Goal: Transaction & Acquisition: Purchase product/service

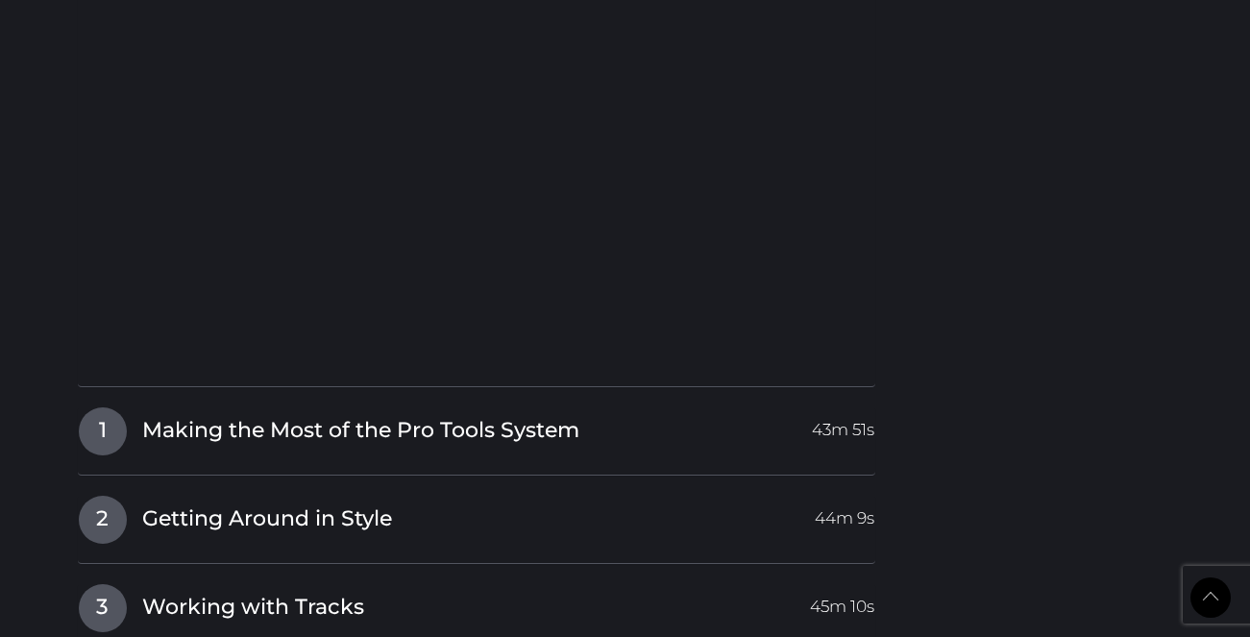
scroll to position [2207, 0]
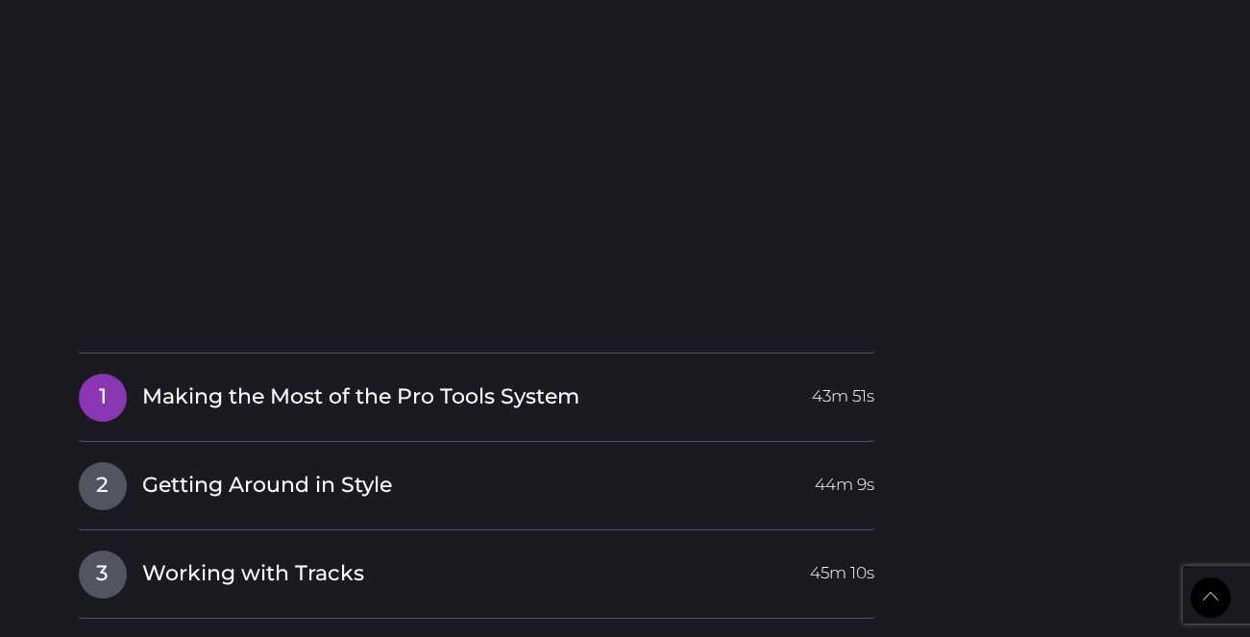
click at [235, 422] on h4 "1 Making the Most of the Pro Tools System 43m 51s" at bounding box center [477, 397] width 799 height 49
click at [239, 395] on span "Making the Most of the Pro Tools System" at bounding box center [360, 398] width 437 height 30
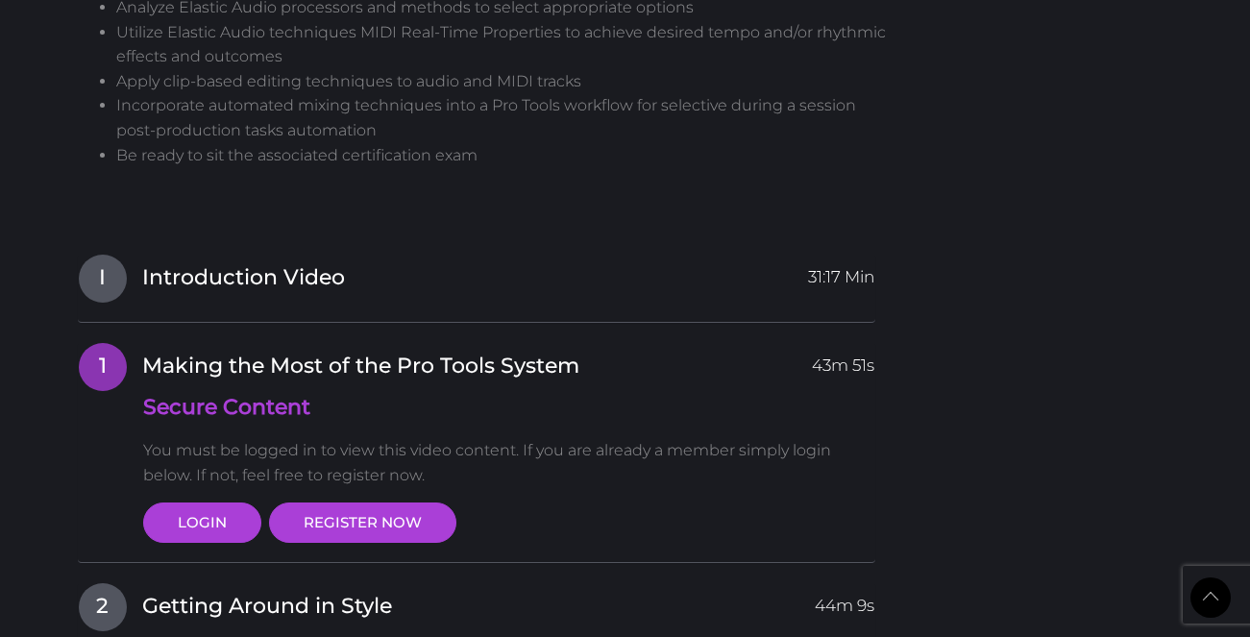
scroll to position [1821, 0]
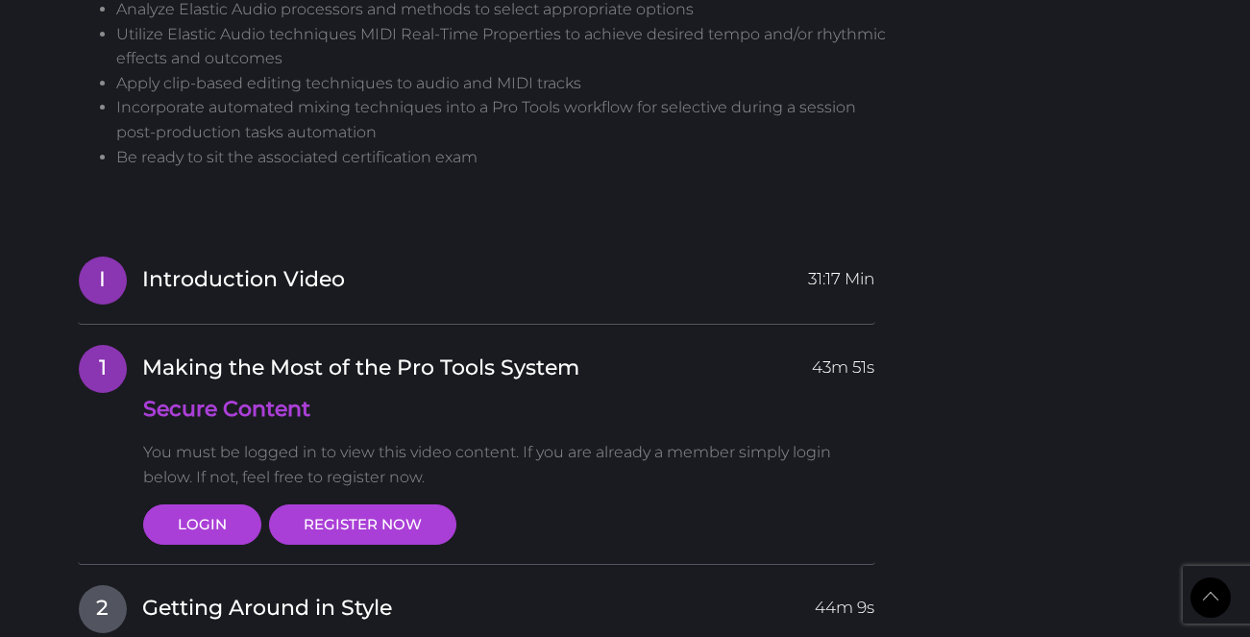
click at [90, 280] on span "I" at bounding box center [103, 281] width 48 height 48
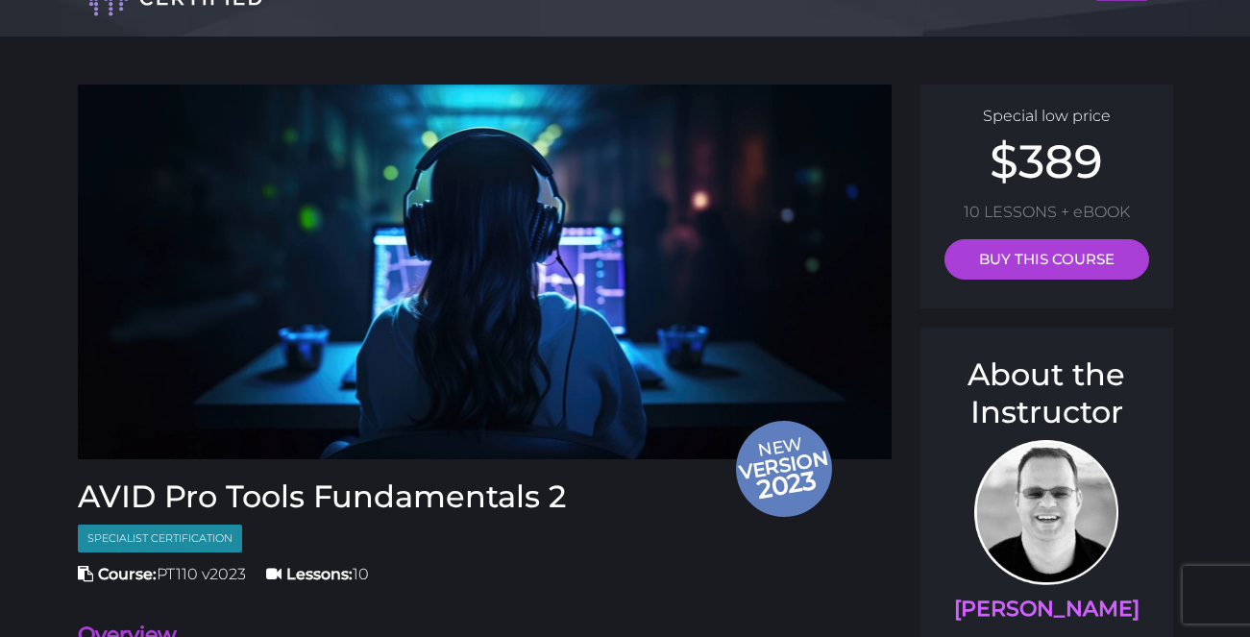
scroll to position [44, 0]
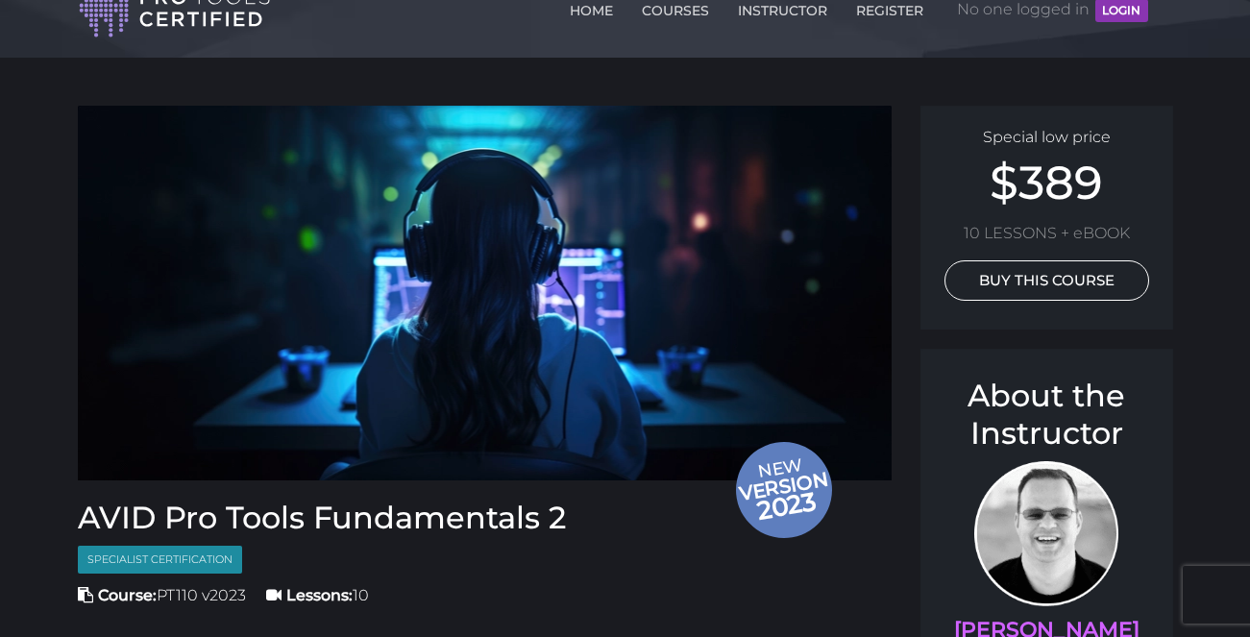
click at [1063, 287] on link "BUY THIS COURSE" at bounding box center [1047, 280] width 205 height 40
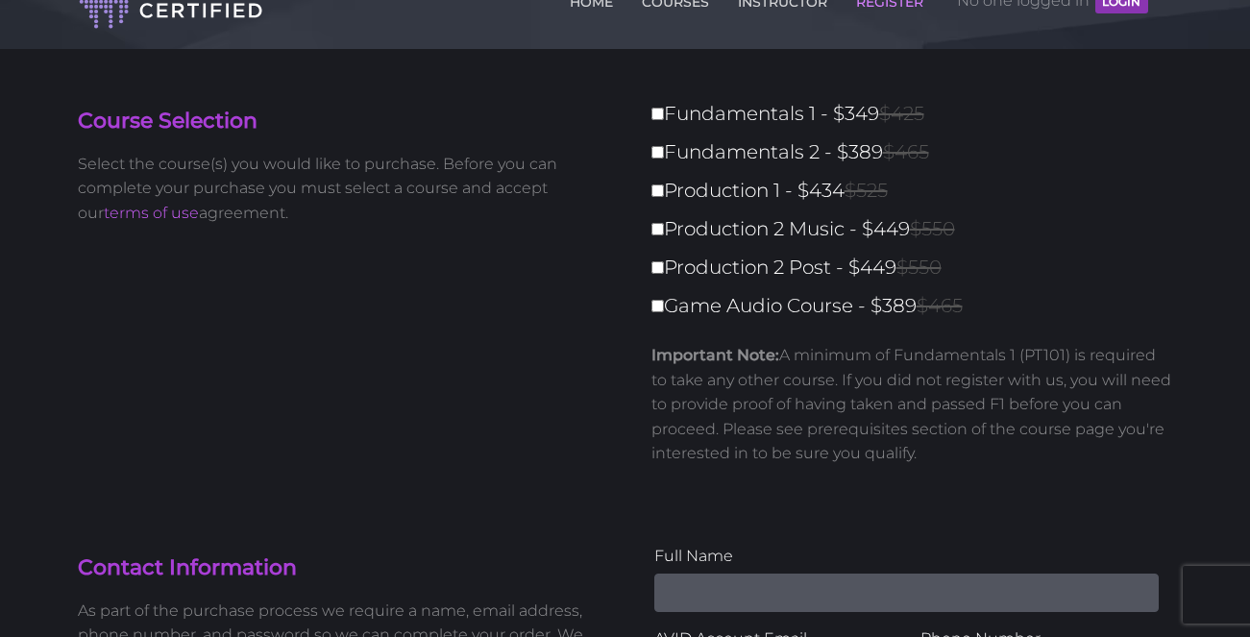
scroll to position [60, 0]
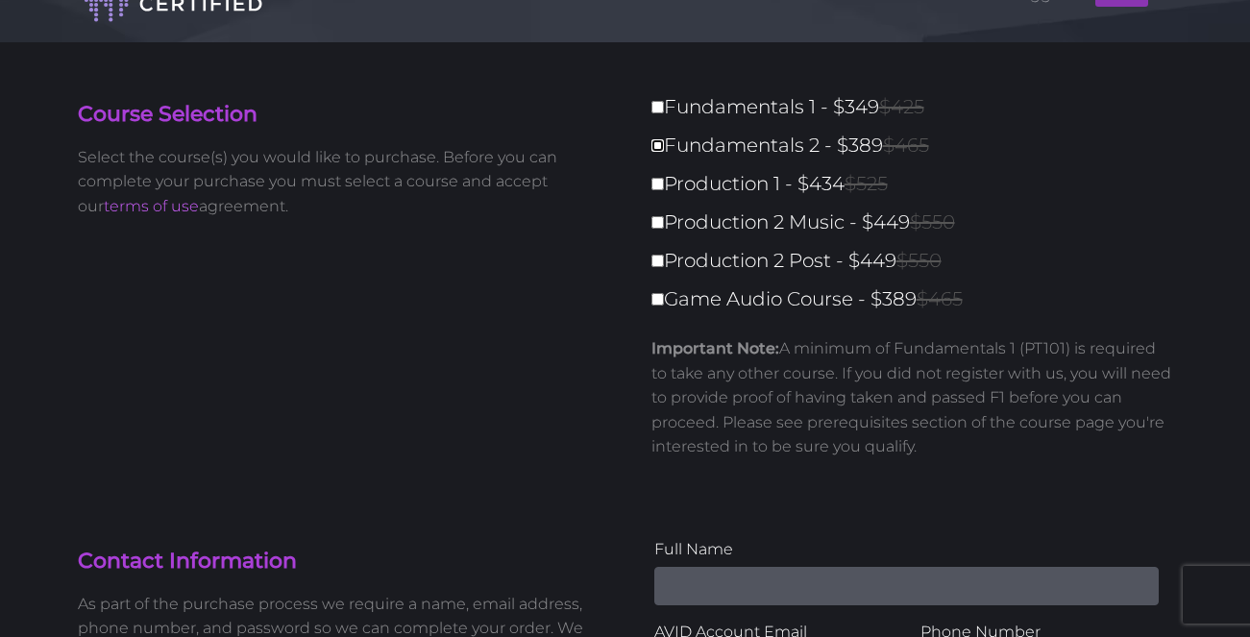
click at [655, 144] on input "Fundamentals 2 - $389 $465" at bounding box center [658, 145] width 12 height 12
checkbox input "true"
type input "389"
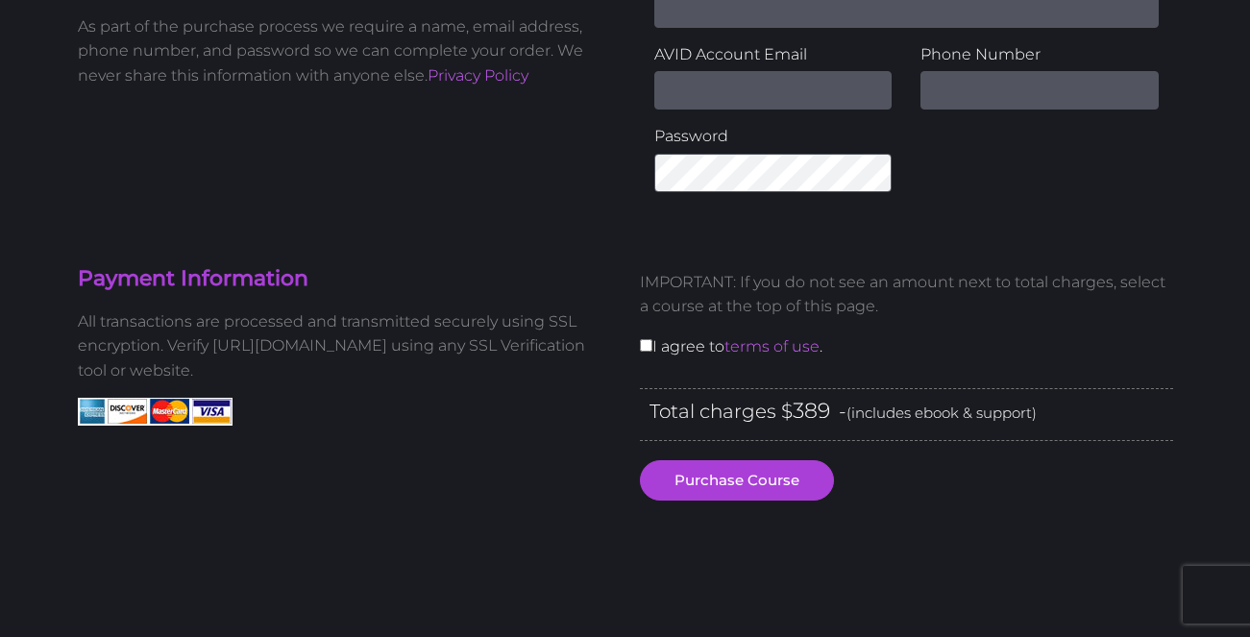
scroll to position [639, 0]
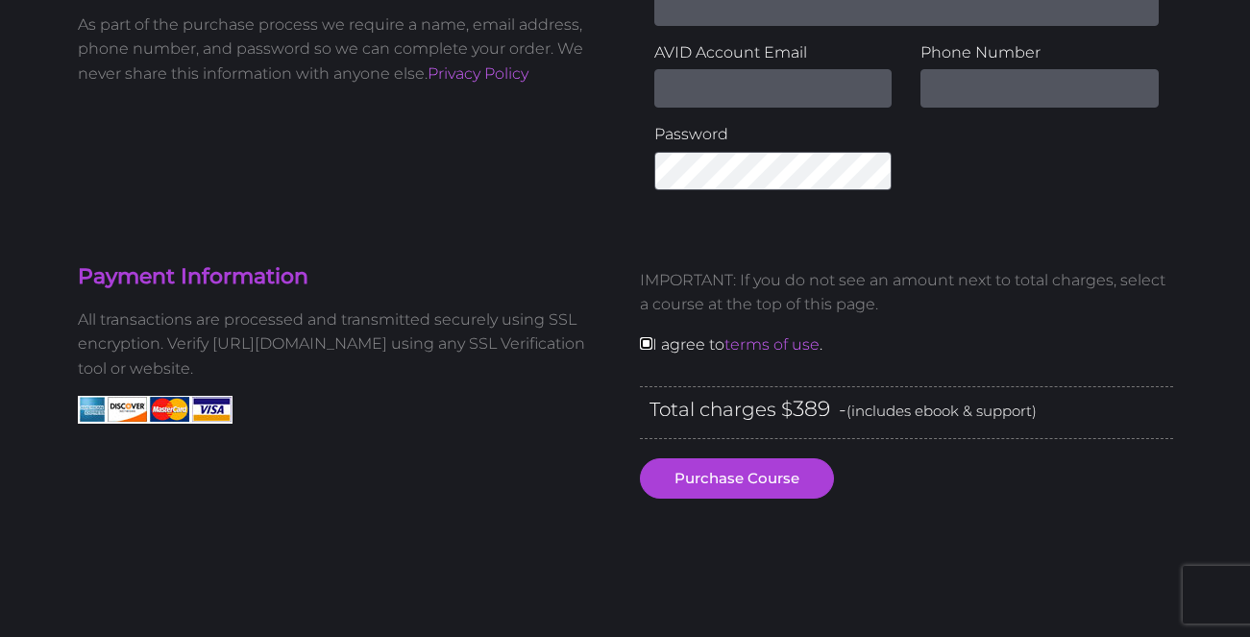
click at [646, 344] on input "checkbox" at bounding box center [646, 343] width 12 height 12
checkbox input "true"
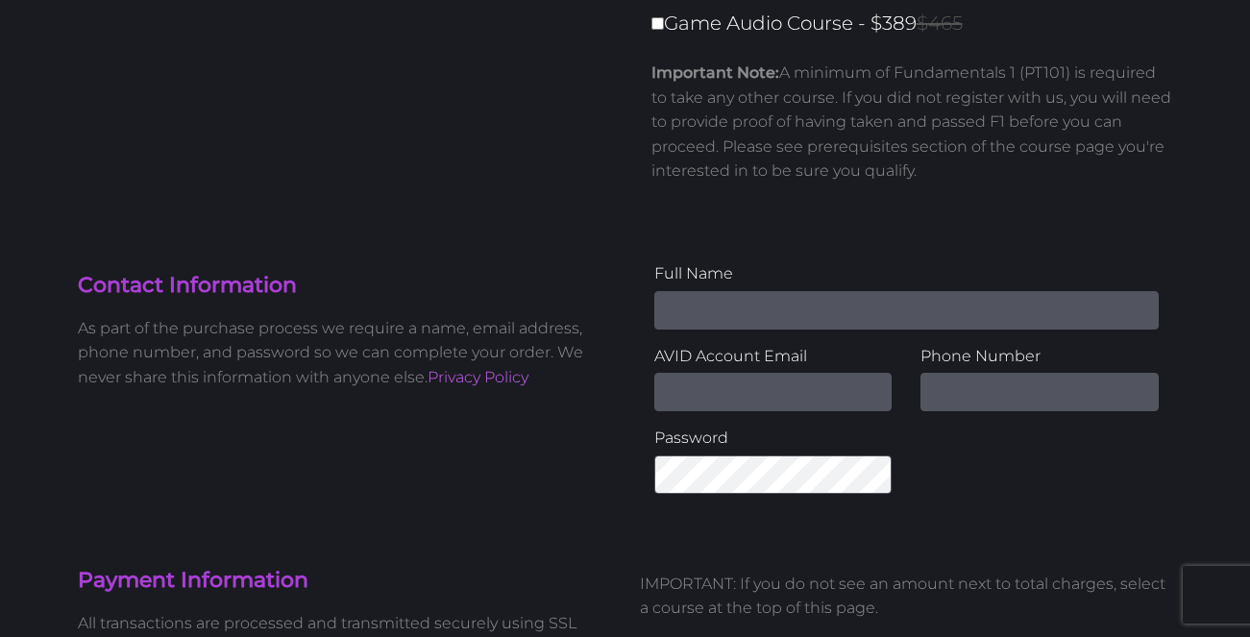
scroll to position [237, 0]
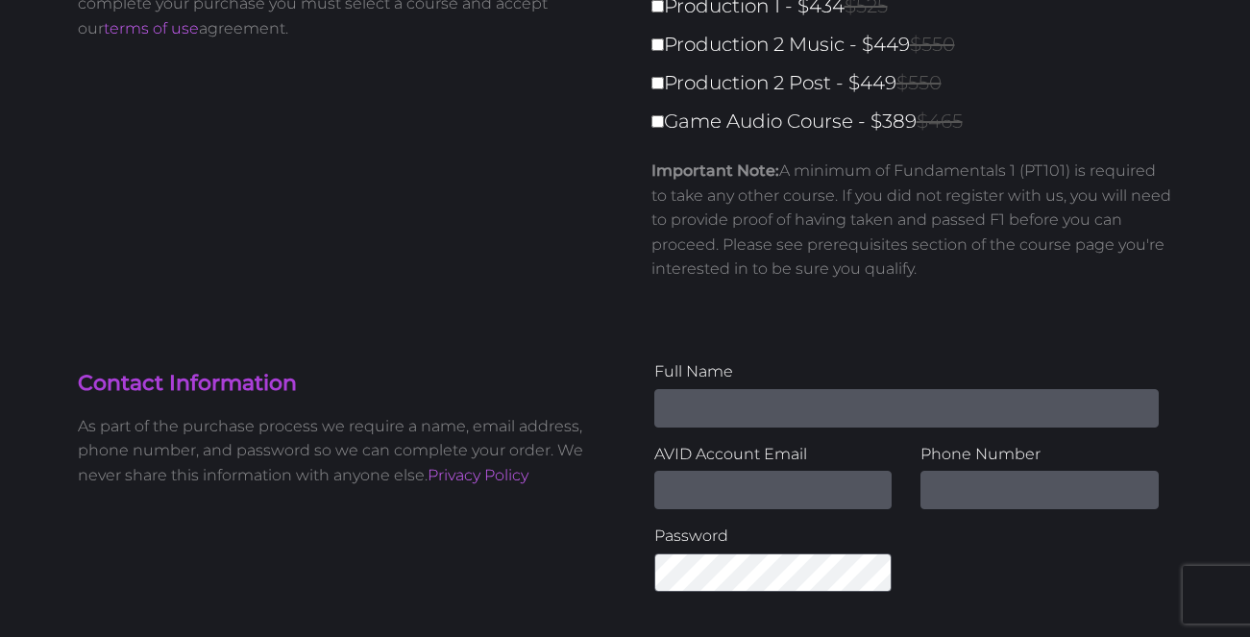
click at [680, 405] on input "Name" at bounding box center [907, 408] width 505 height 38
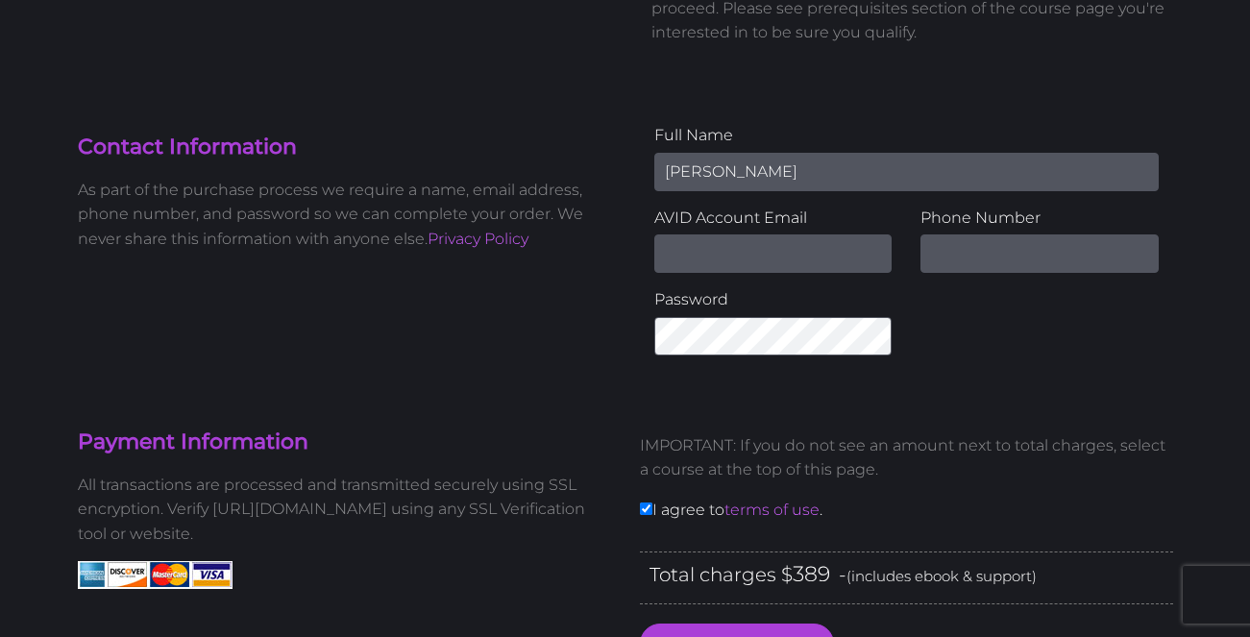
scroll to position [472, 0]
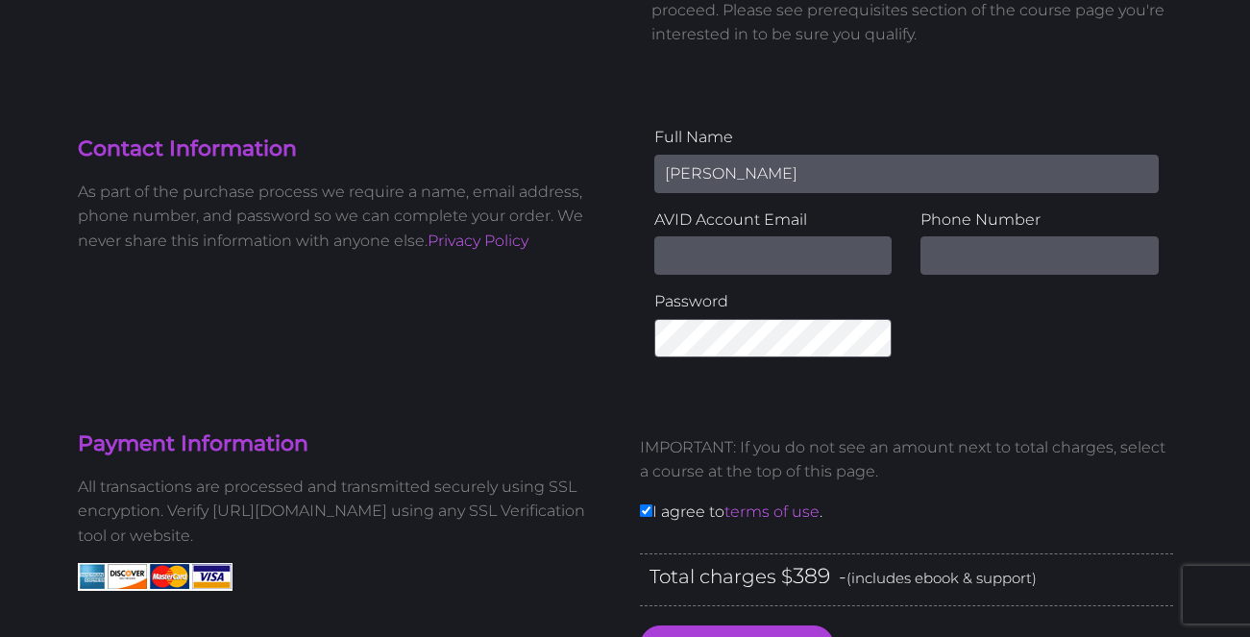
type input "Per Olov Mattias Reshagen"
click at [782, 268] on input "Email Address" at bounding box center [774, 255] width 238 height 38
type input "mattiasreshagen@outlook.com"
click at [996, 259] on input "text" at bounding box center [1040, 255] width 238 height 38
type input "+353892691884"
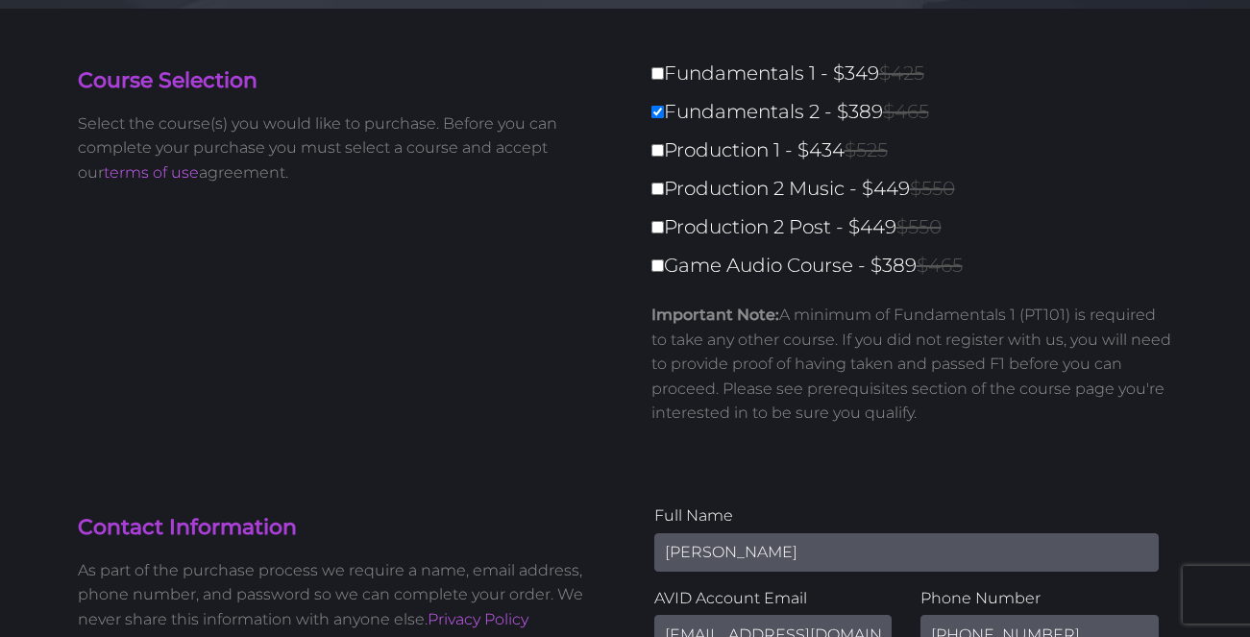
scroll to position [0, 0]
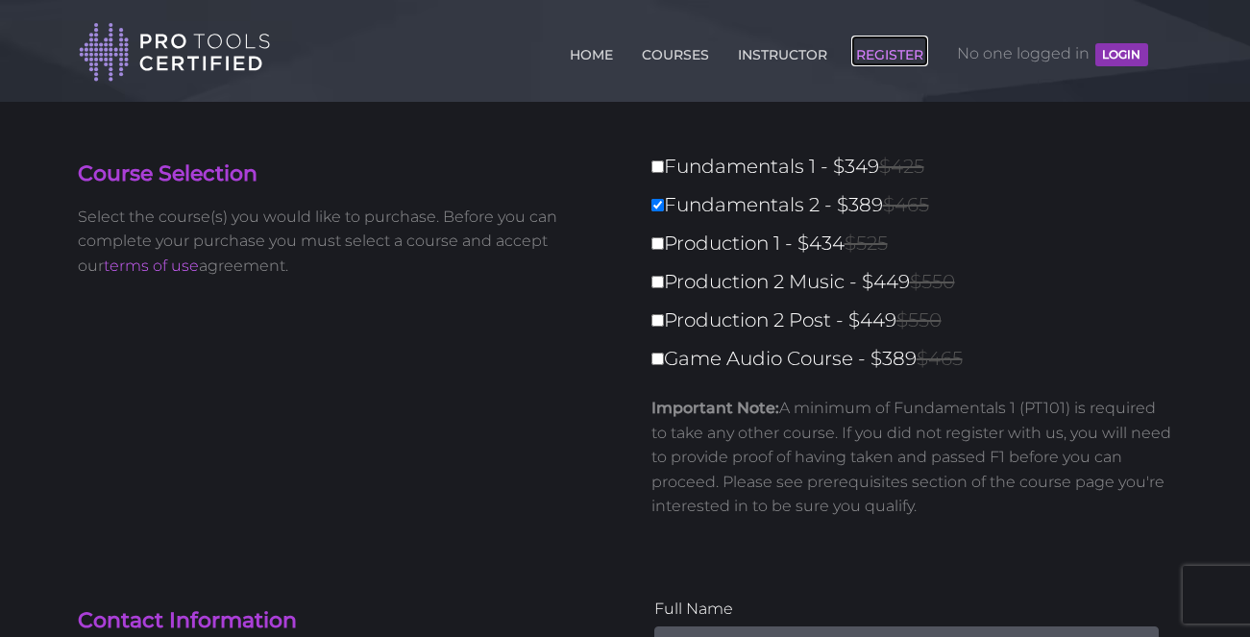
click at [904, 52] on link "REGISTER" at bounding box center [890, 51] width 77 height 31
click at [1114, 53] on button "LOGIN" at bounding box center [1122, 54] width 52 height 23
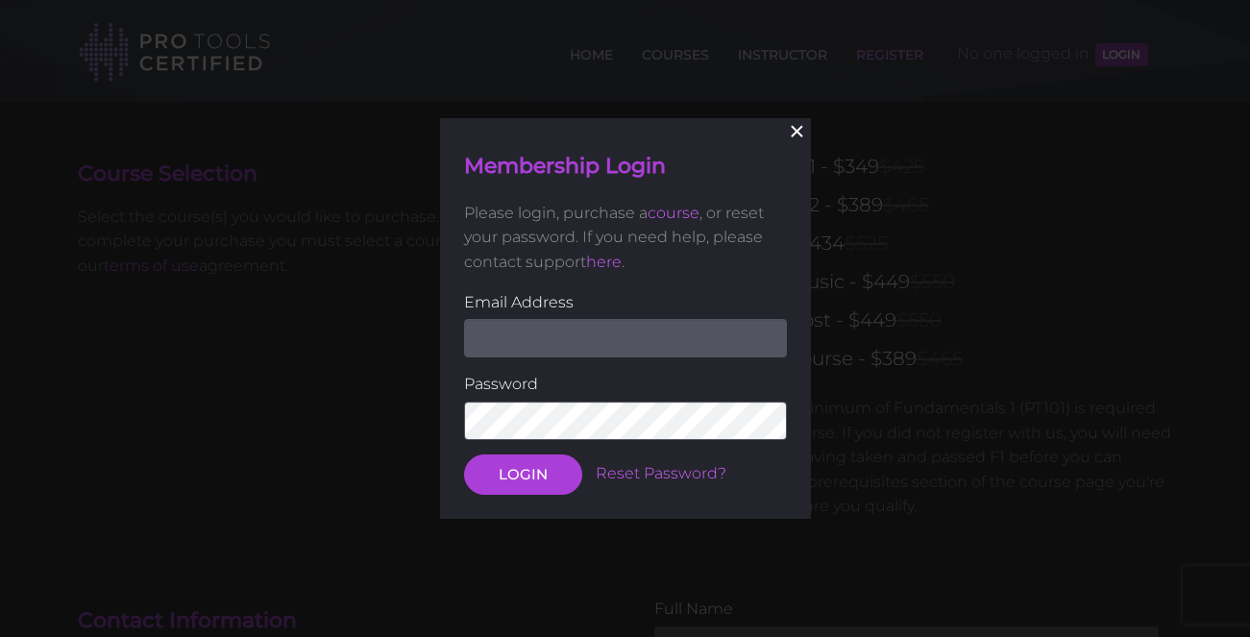
click at [797, 140] on button "×" at bounding box center [797, 132] width 42 height 42
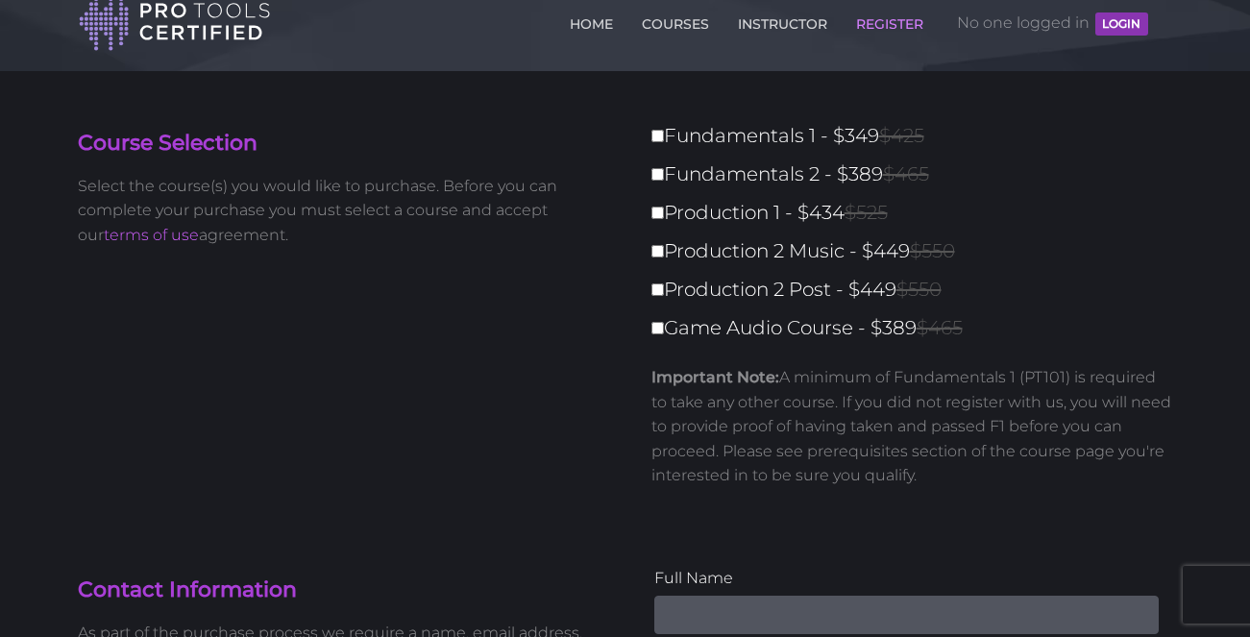
scroll to position [32, 0]
click at [660, 172] on input "Fundamentals 2 - $389 $465" at bounding box center [658, 173] width 12 height 12
checkbox input "true"
type input "389"
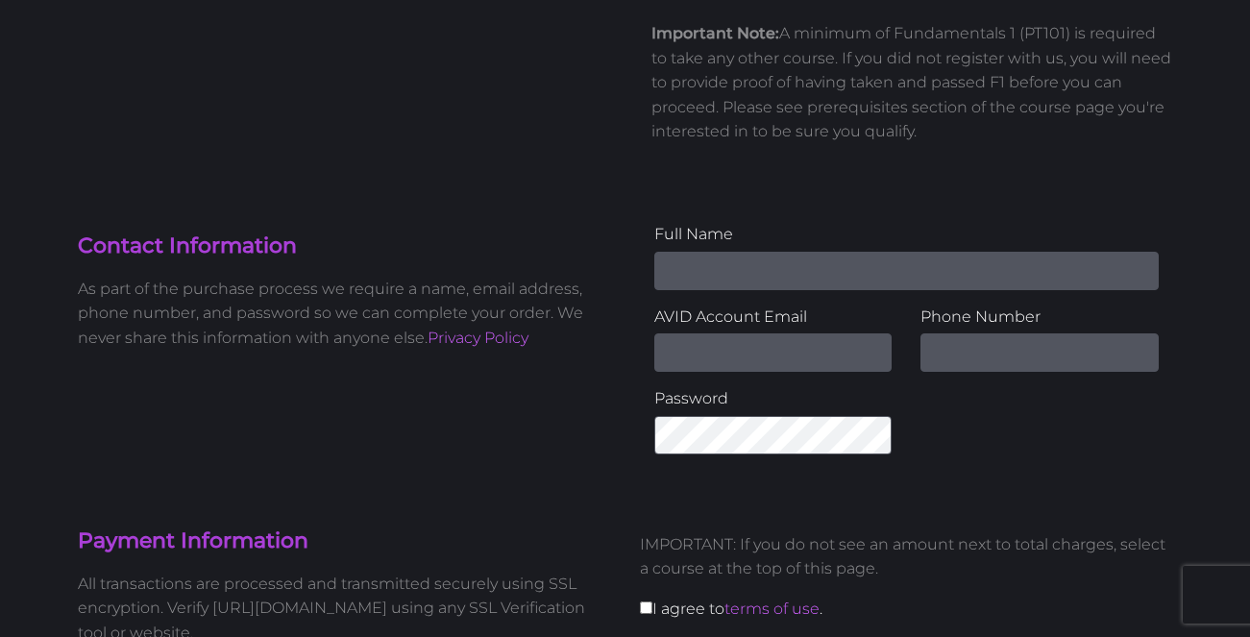
scroll to position [377, 0]
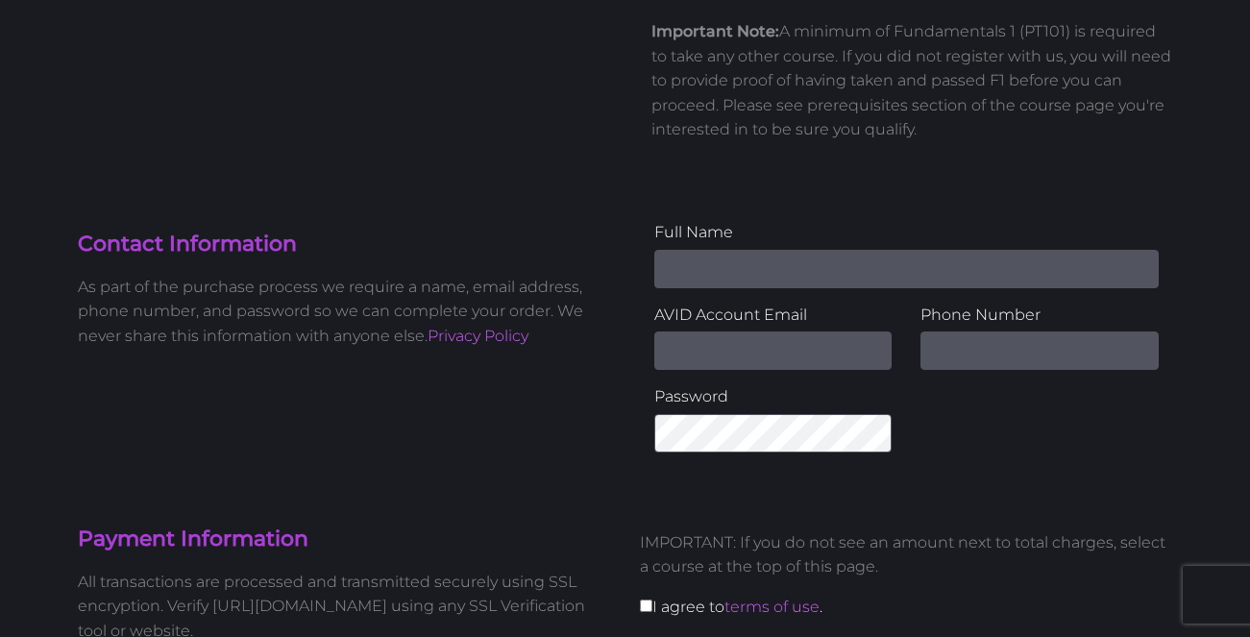
click at [833, 262] on input "Name" at bounding box center [907, 269] width 505 height 38
type input "Per Olov Mattias Reshagen"
click at [757, 334] on input "Email Address" at bounding box center [774, 351] width 238 height 38
type input "mattiasreshagen@outlook.com"
click at [1018, 356] on input "text" at bounding box center [1040, 351] width 238 height 38
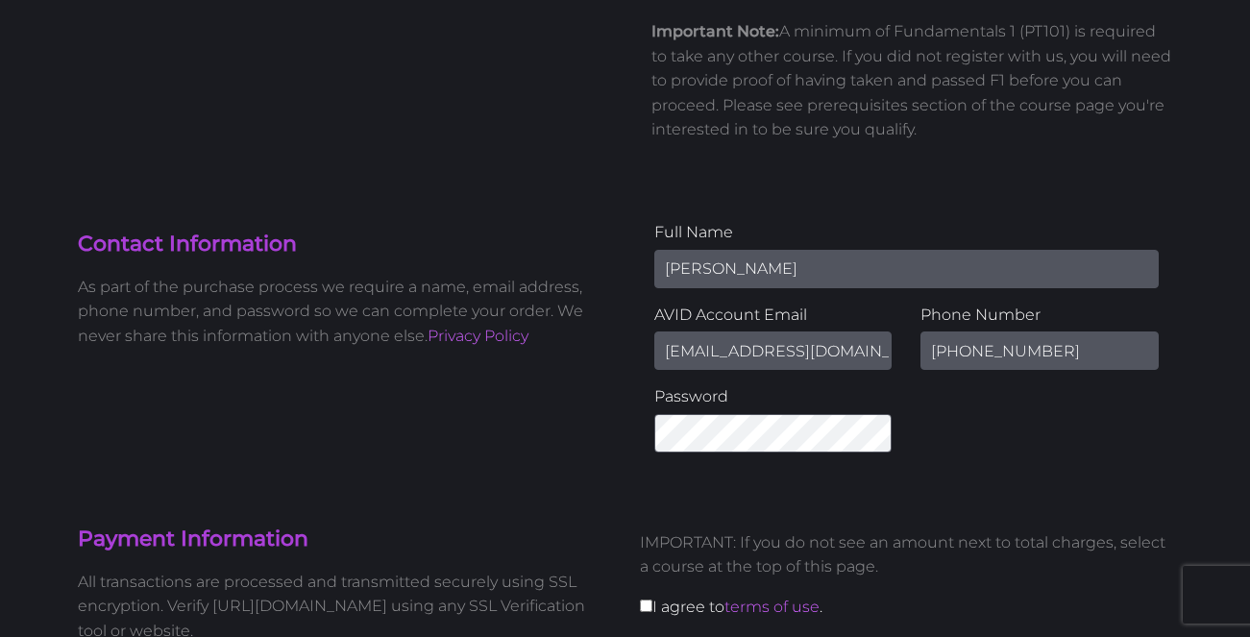
type input "+353892691884"
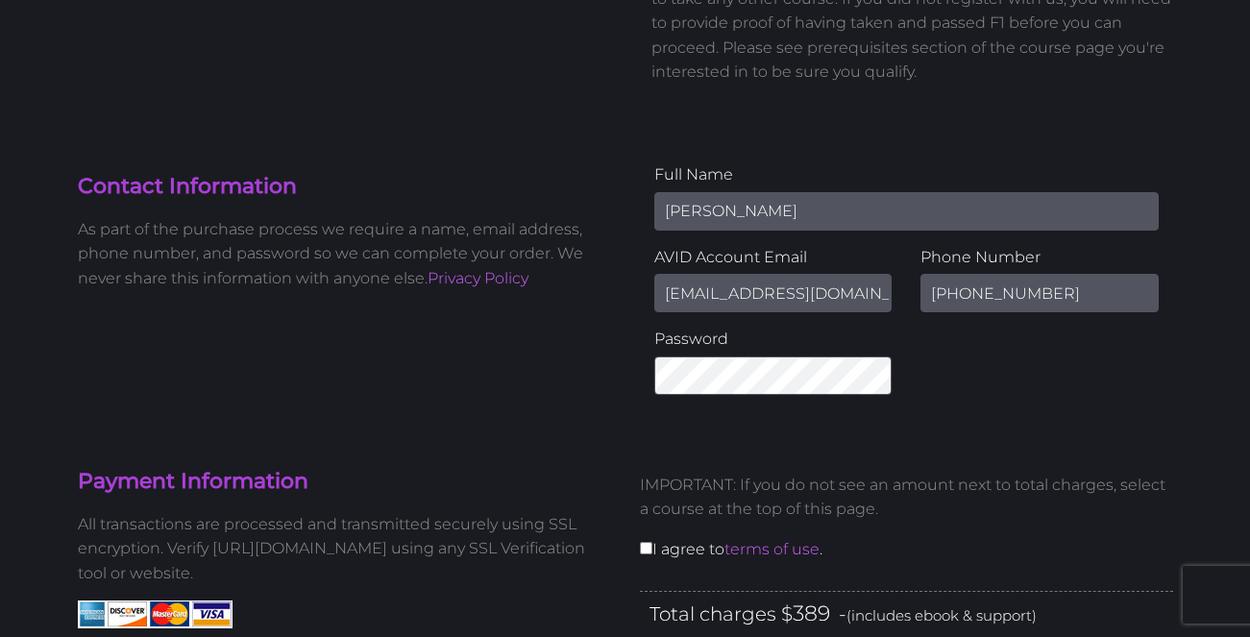
scroll to position [448, 0]
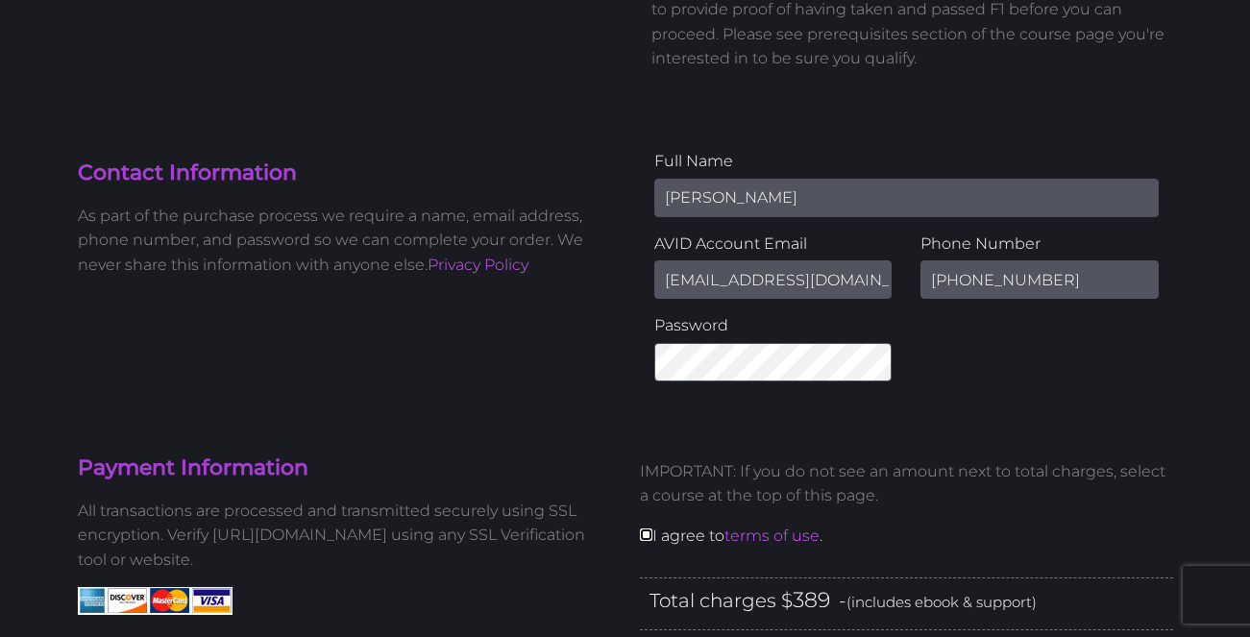
click at [647, 540] on input "checkbox" at bounding box center [646, 535] width 12 height 12
checkbox input "true"
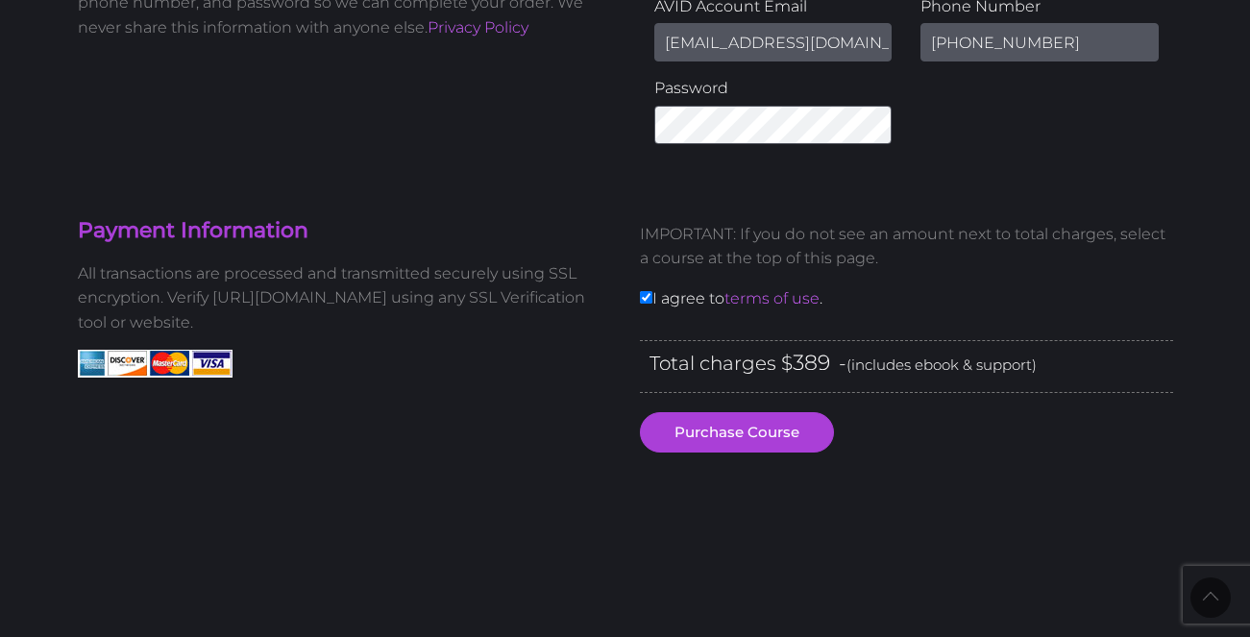
scroll to position [692, 0]
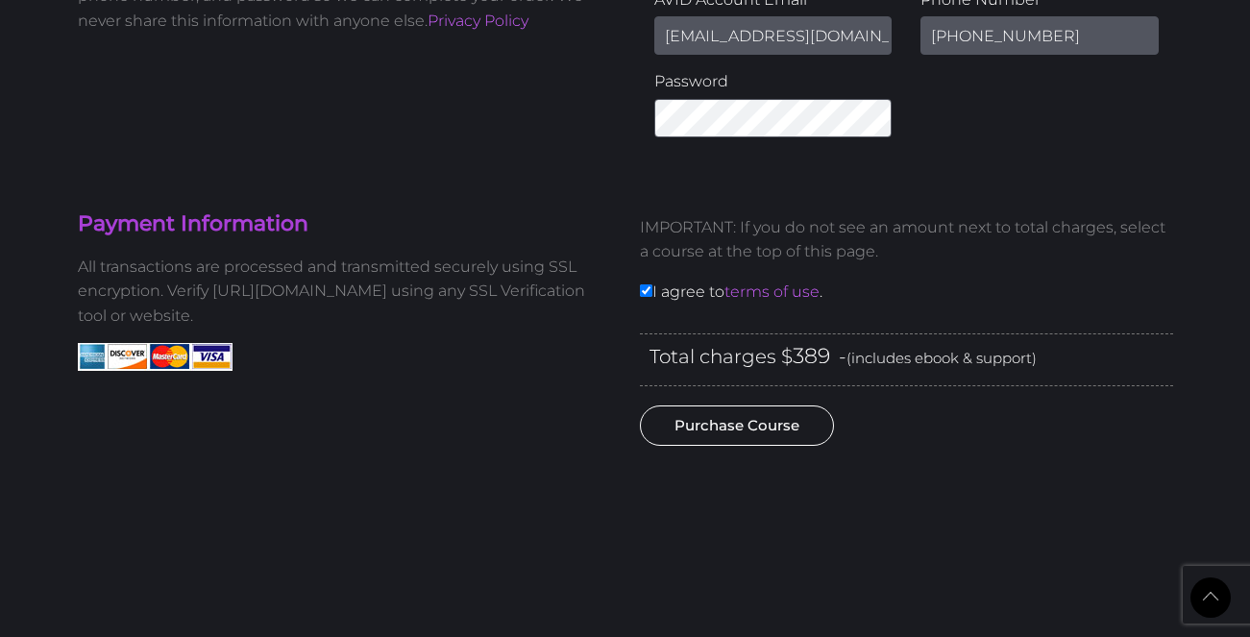
click at [769, 427] on button "Purchase Course" at bounding box center [737, 426] width 194 height 40
